Goal: Answer question/provide support

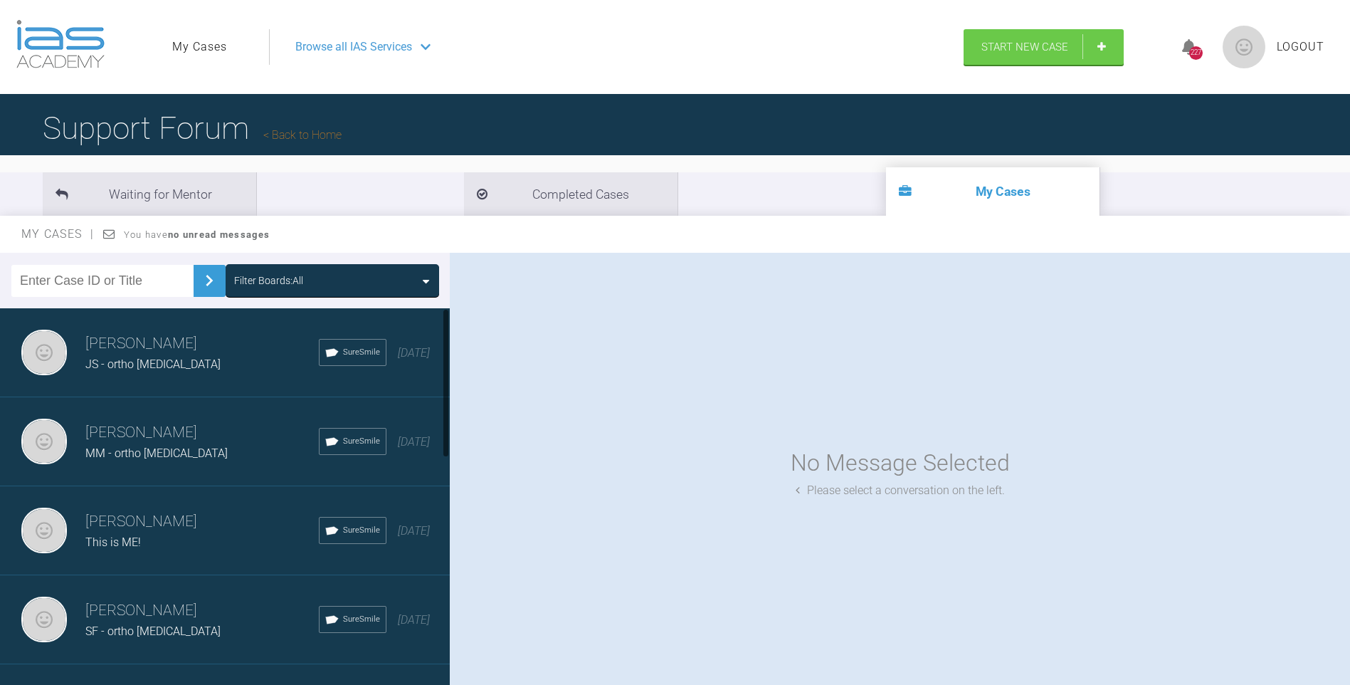
click at [231, 344] on h3 "Gordon Campbell" at bounding box center [201, 344] width 233 height 24
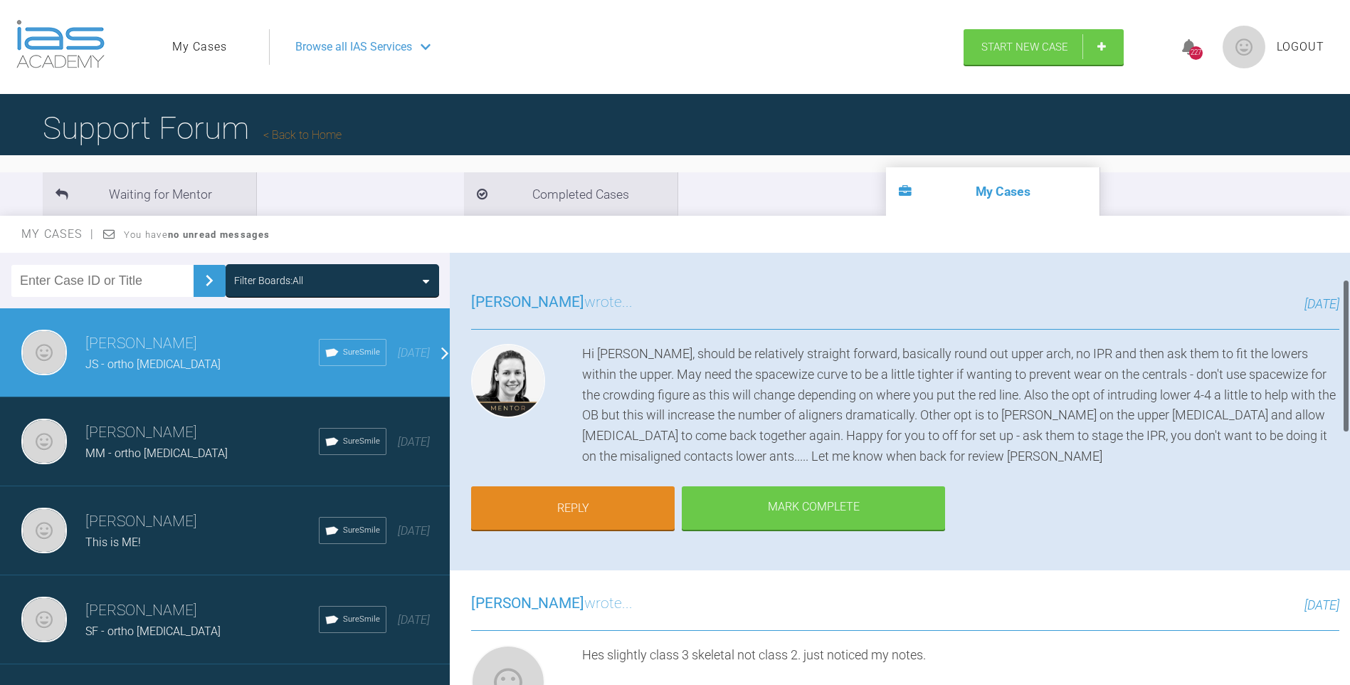
scroll to position [142, 0]
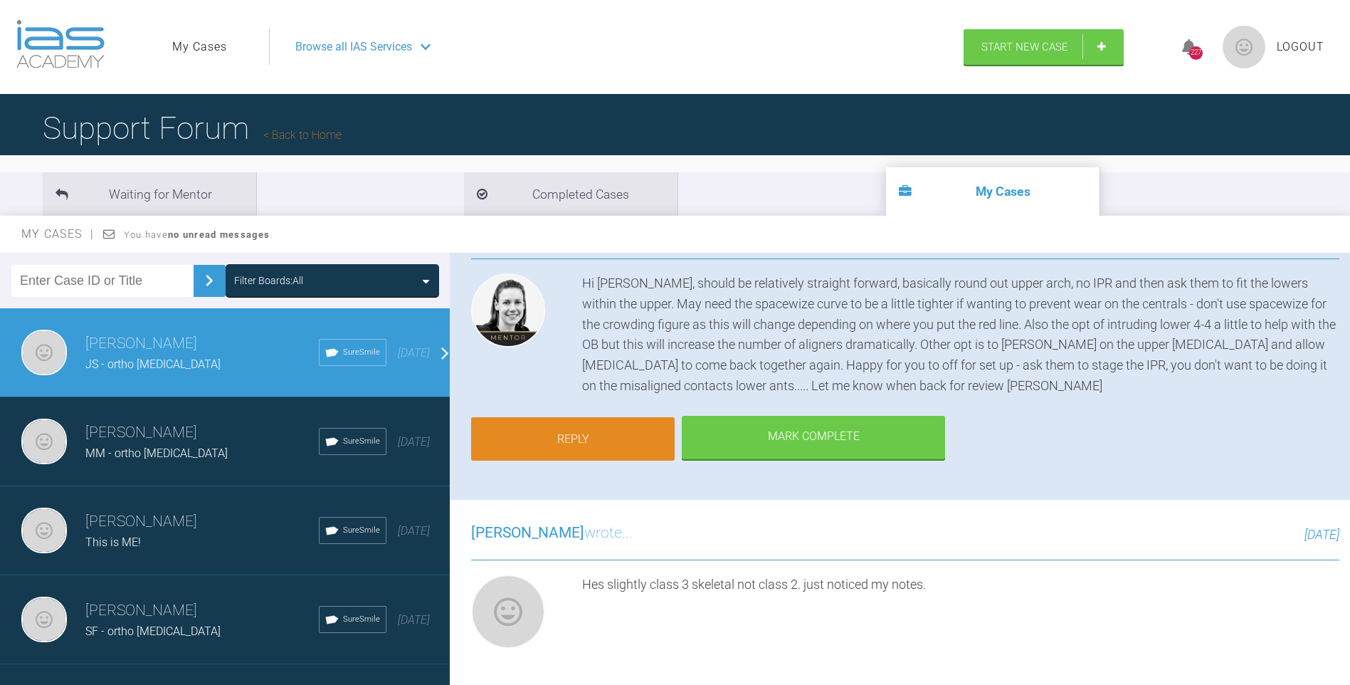
click at [637, 441] on link "Reply" at bounding box center [573, 439] width 204 height 44
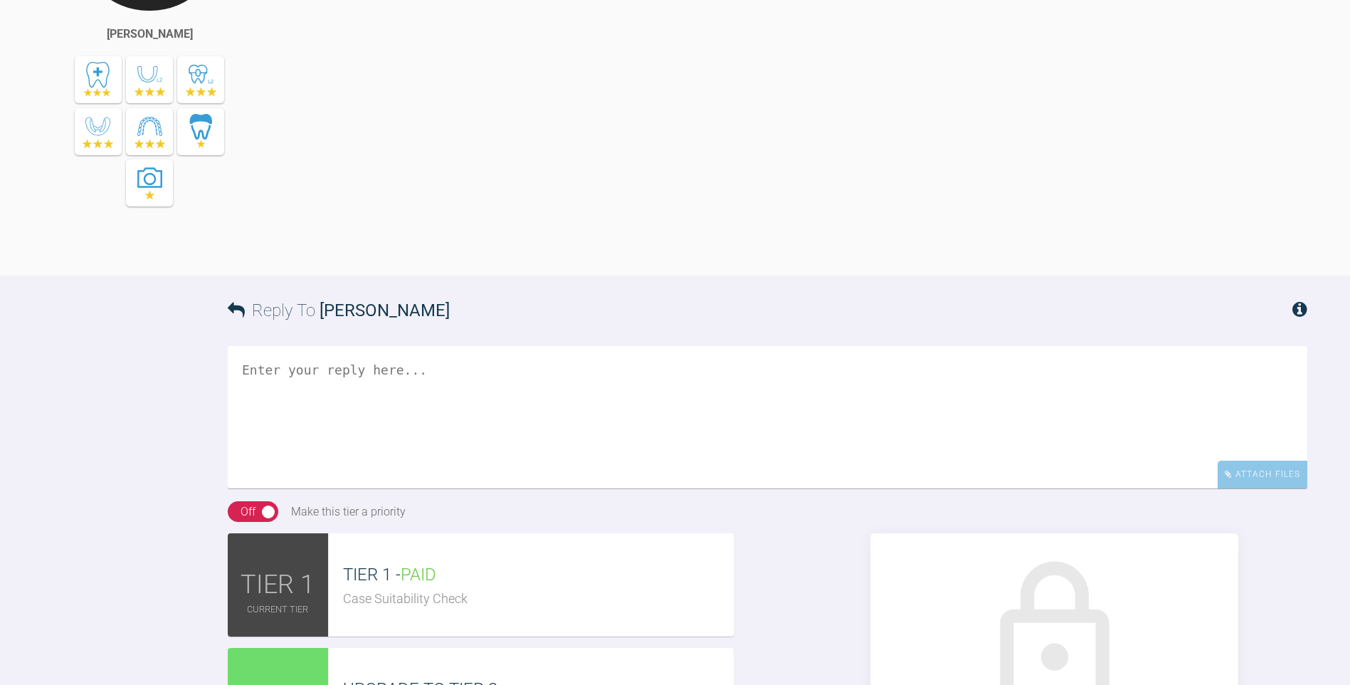
scroll to position [1540, 0]
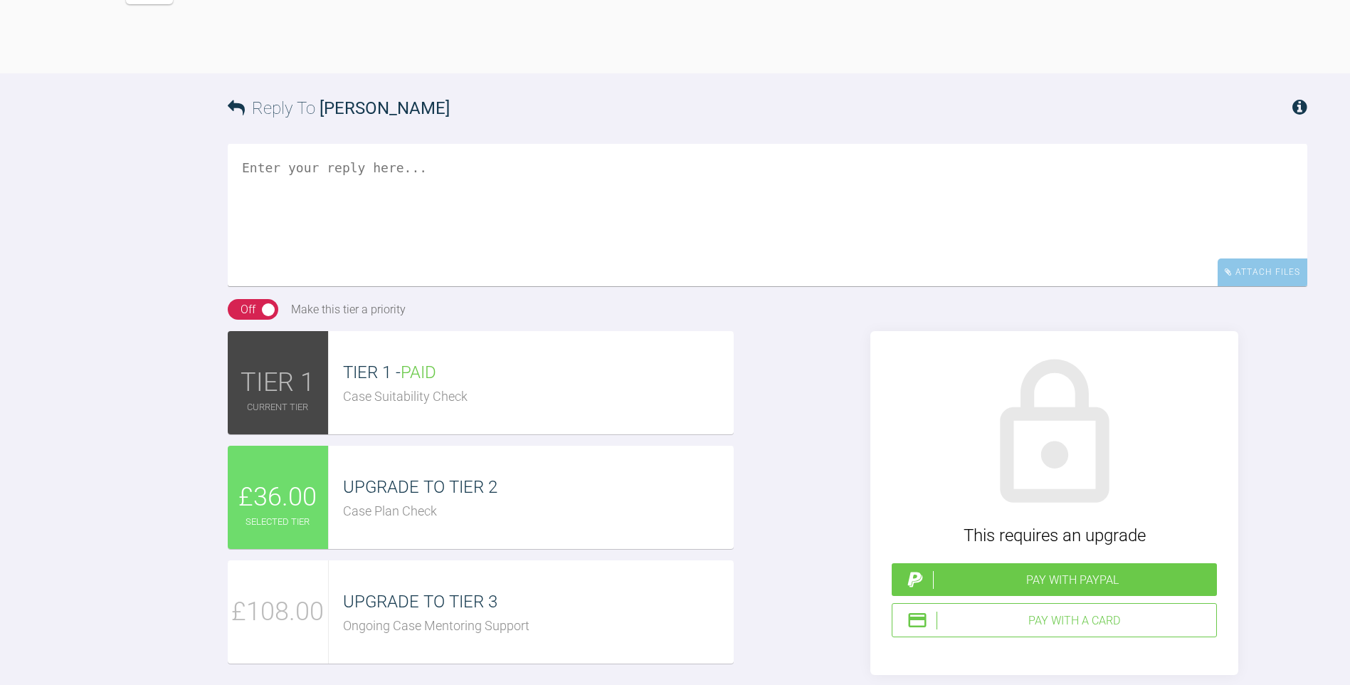
click at [430, 286] on textarea at bounding box center [768, 215] width 1080 height 142
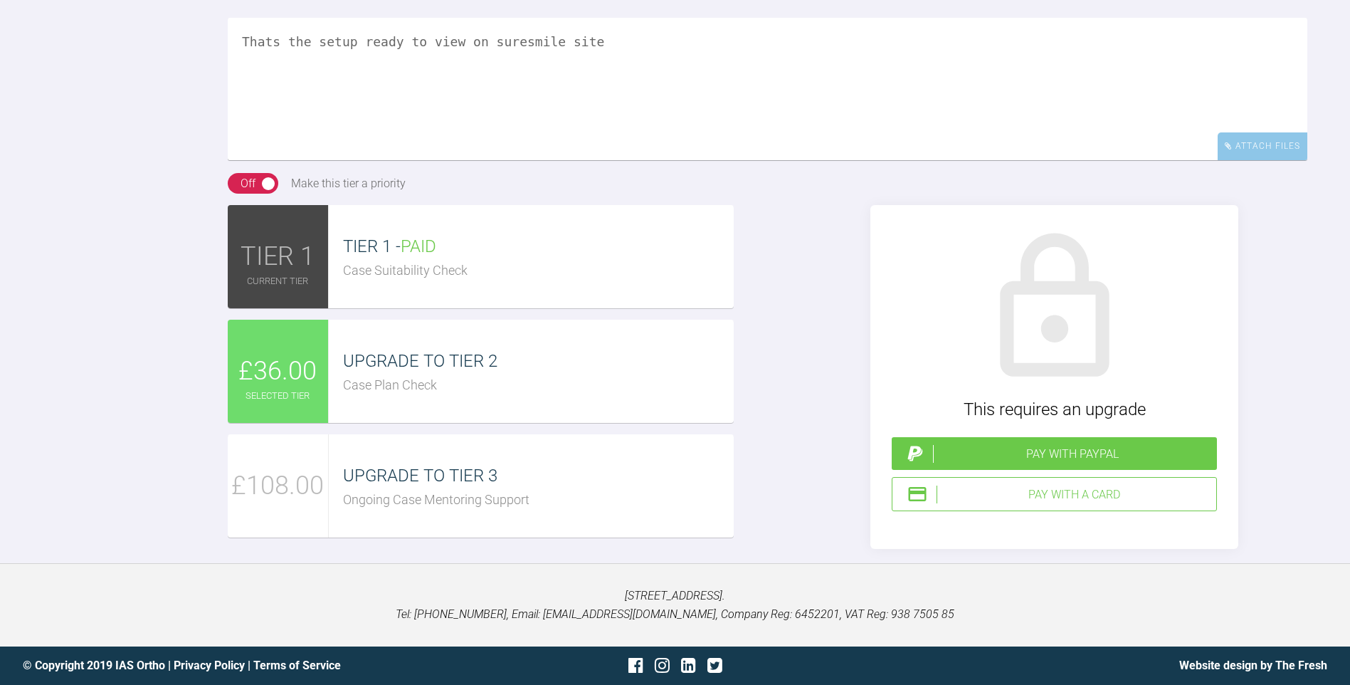
scroll to position [1825, 0]
type textarea "Thats the setup ready to view on suresmile site"
click at [305, 392] on span "£36.00" at bounding box center [277, 371] width 78 height 41
click at [1010, 463] on div "Pay with PayPal" at bounding box center [1072, 454] width 278 height 19
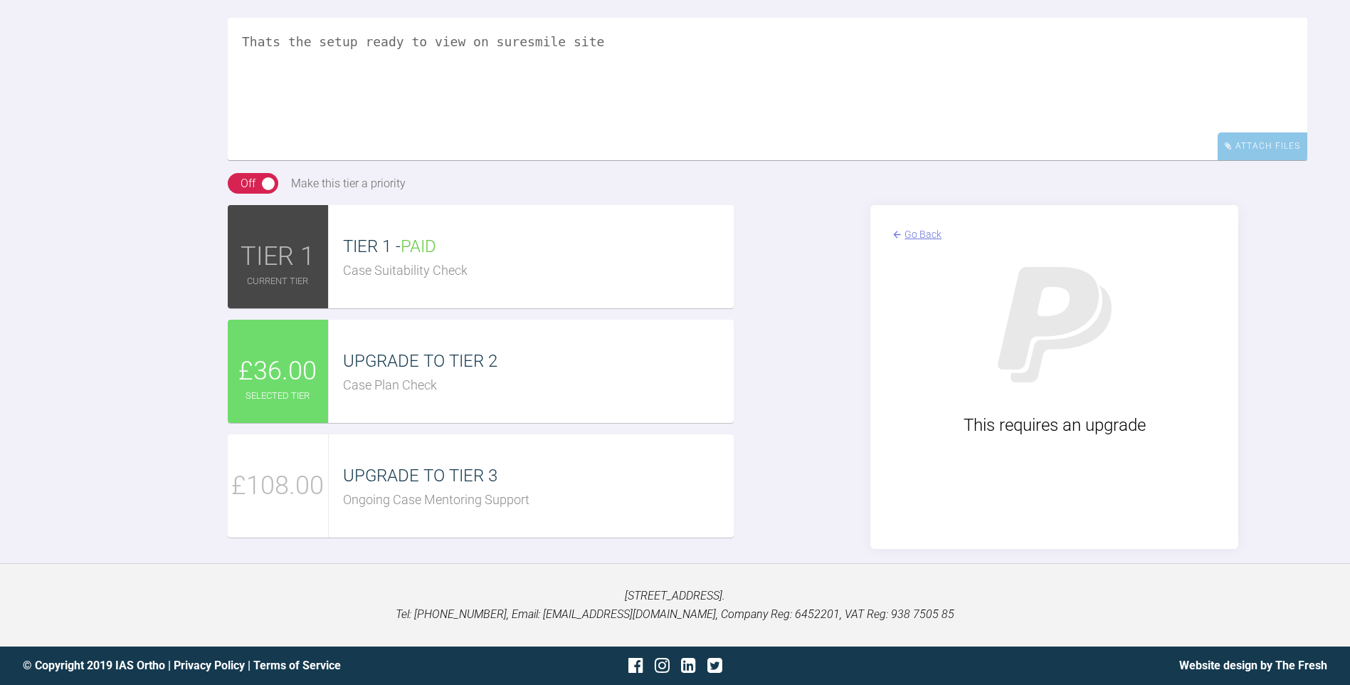
click at [912, 242] on div "Go Back" at bounding box center [923, 234] width 37 height 16
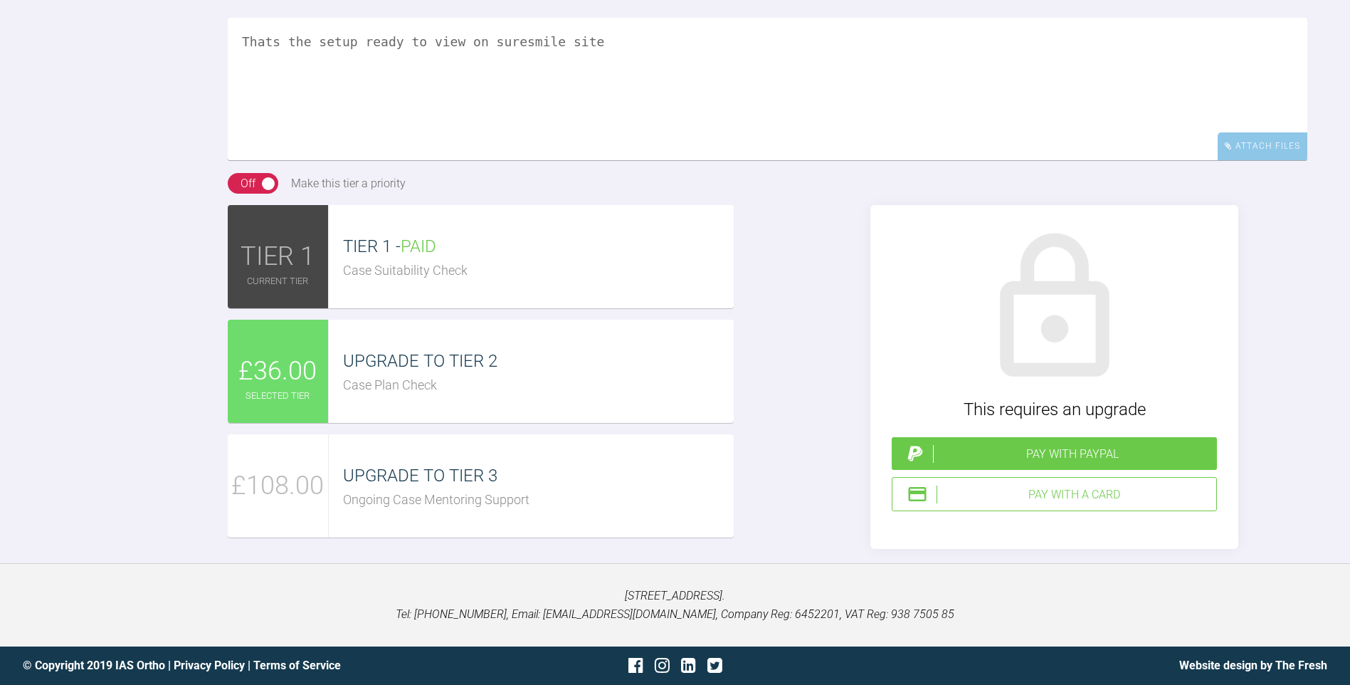
click at [1063, 504] on div "Pay with a Card" at bounding box center [1074, 494] width 274 height 19
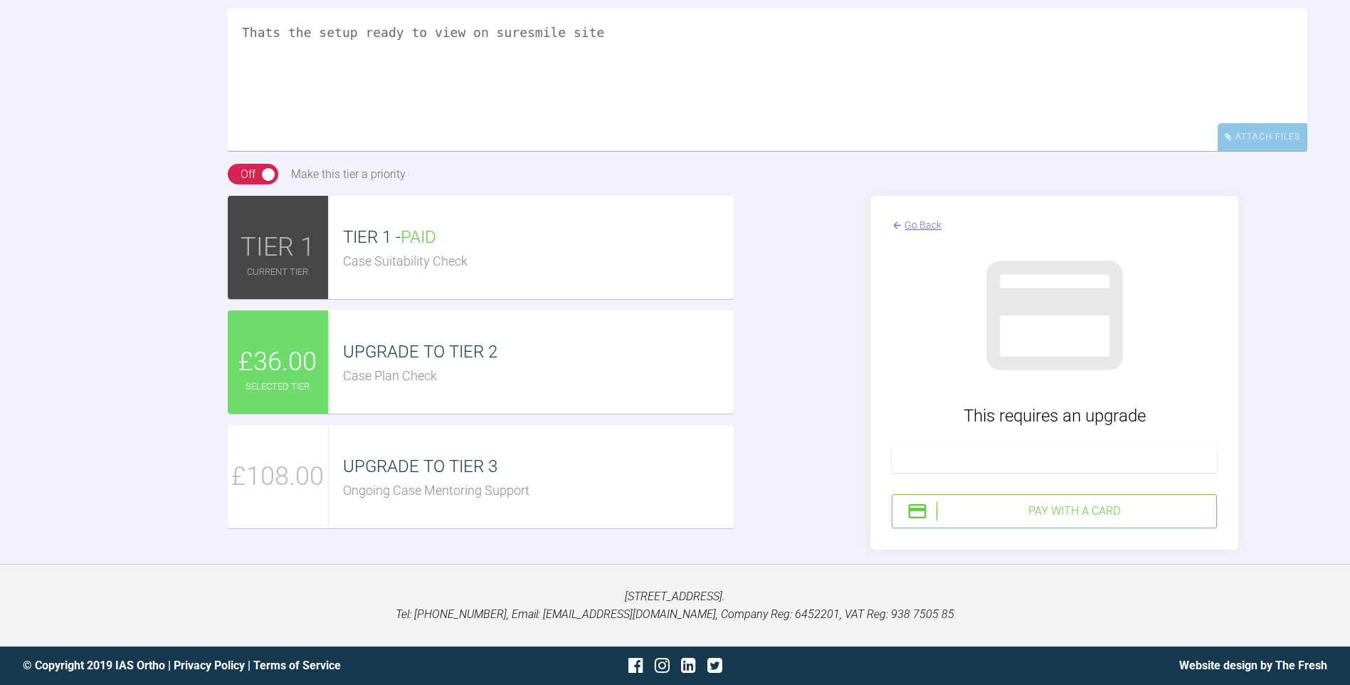
click at [1036, 520] on div "Pay with a Card" at bounding box center [1074, 511] width 274 height 19
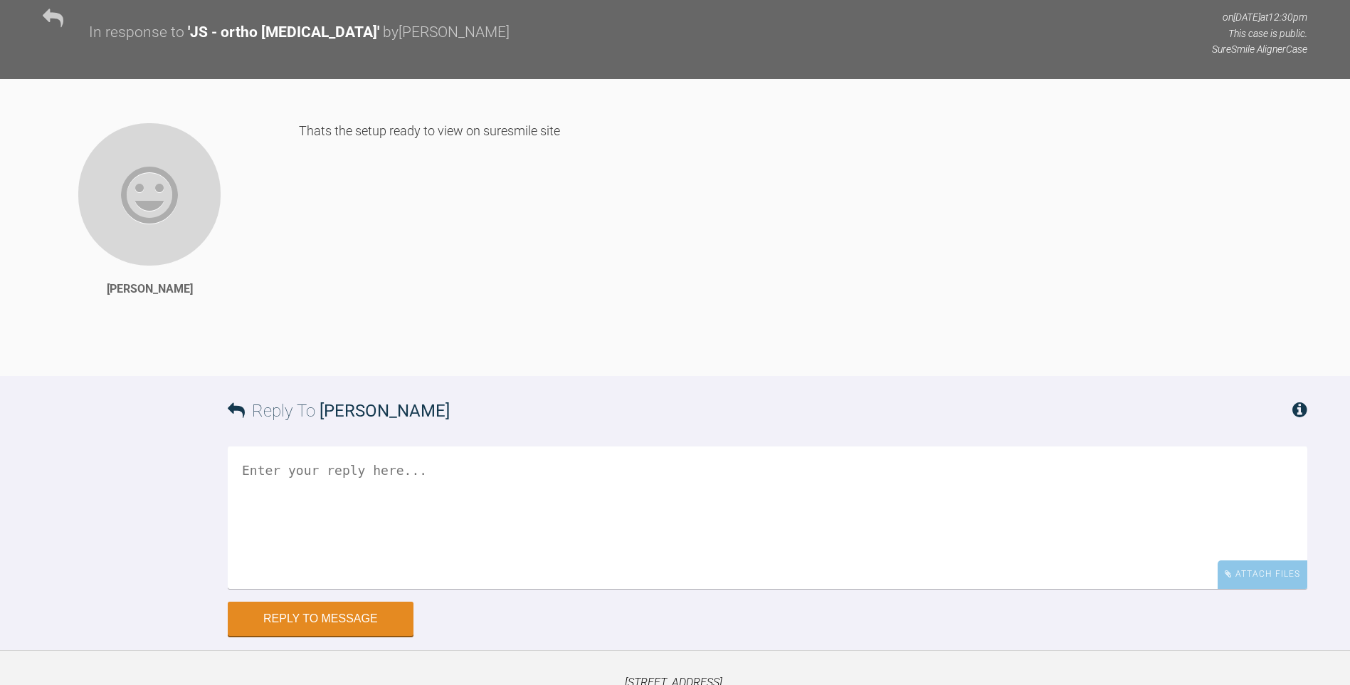
scroll to position [1640, 0]
